Goal: Transaction & Acquisition: Subscribe to service/newsletter

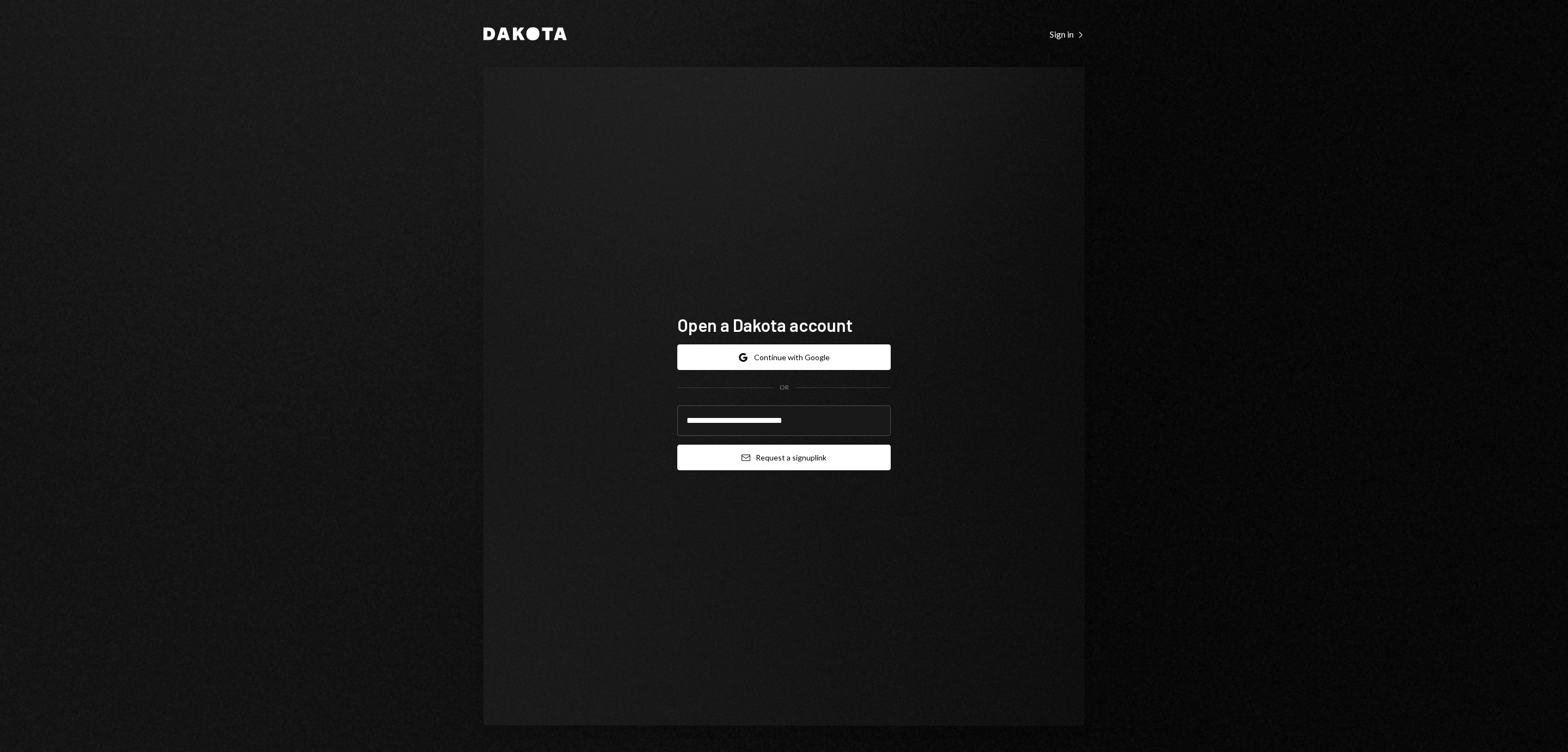
type input "**********"
click at [890, 467] on button "Email Request a sign up link" at bounding box center [784, 457] width 213 height 26
